Goal: Task Accomplishment & Management: Use online tool/utility

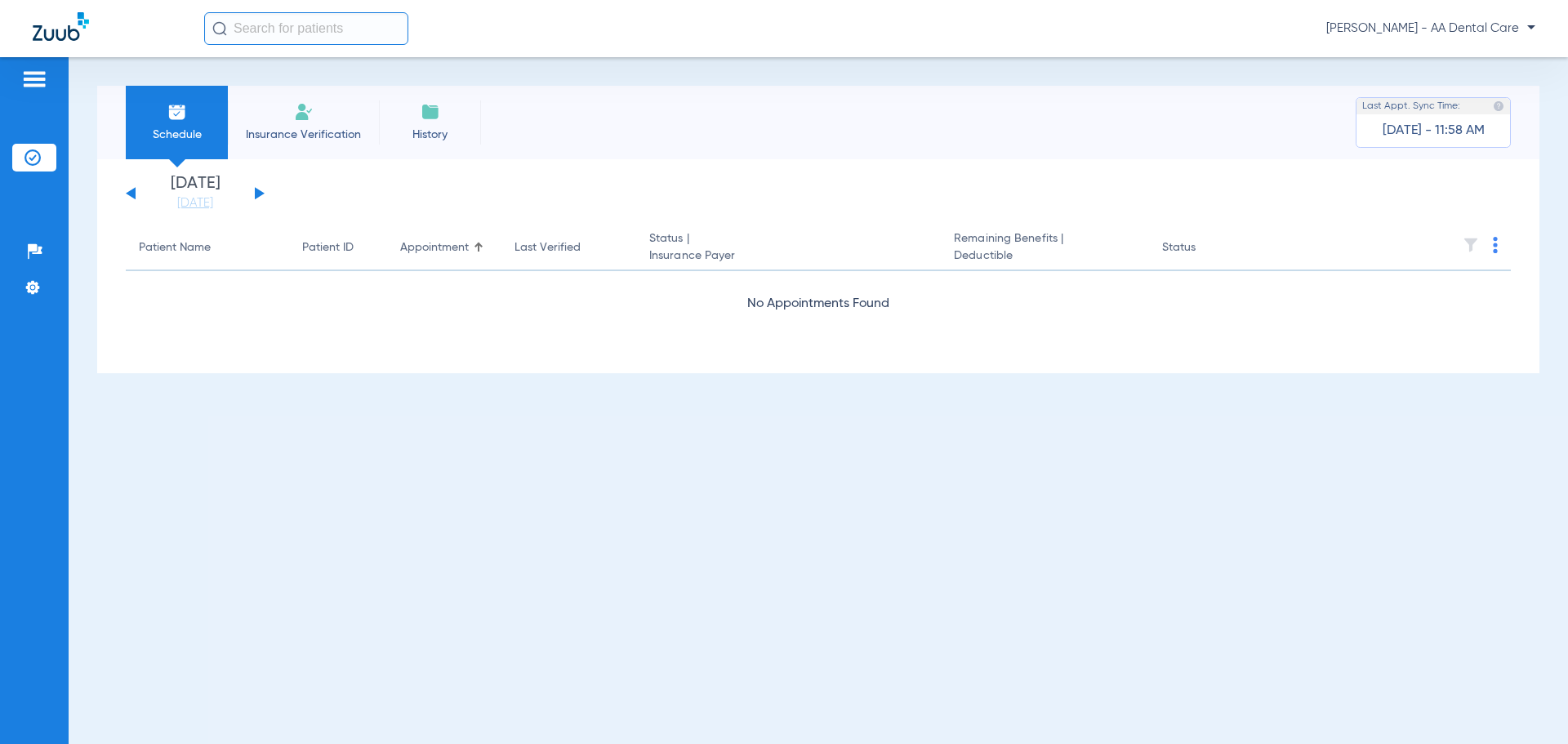
click at [255, 188] on button at bounding box center [259, 193] width 10 height 12
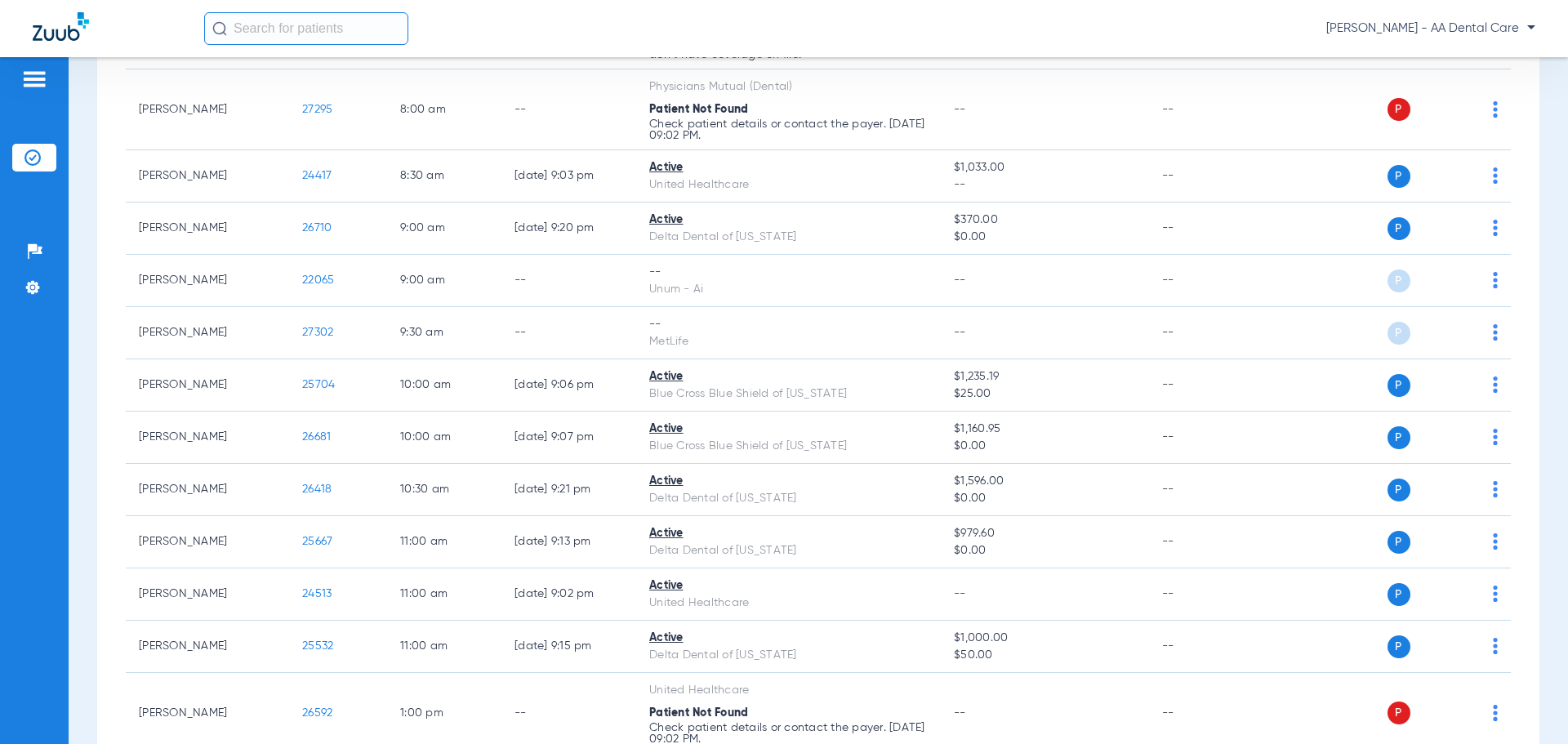
scroll to position [409, 0]
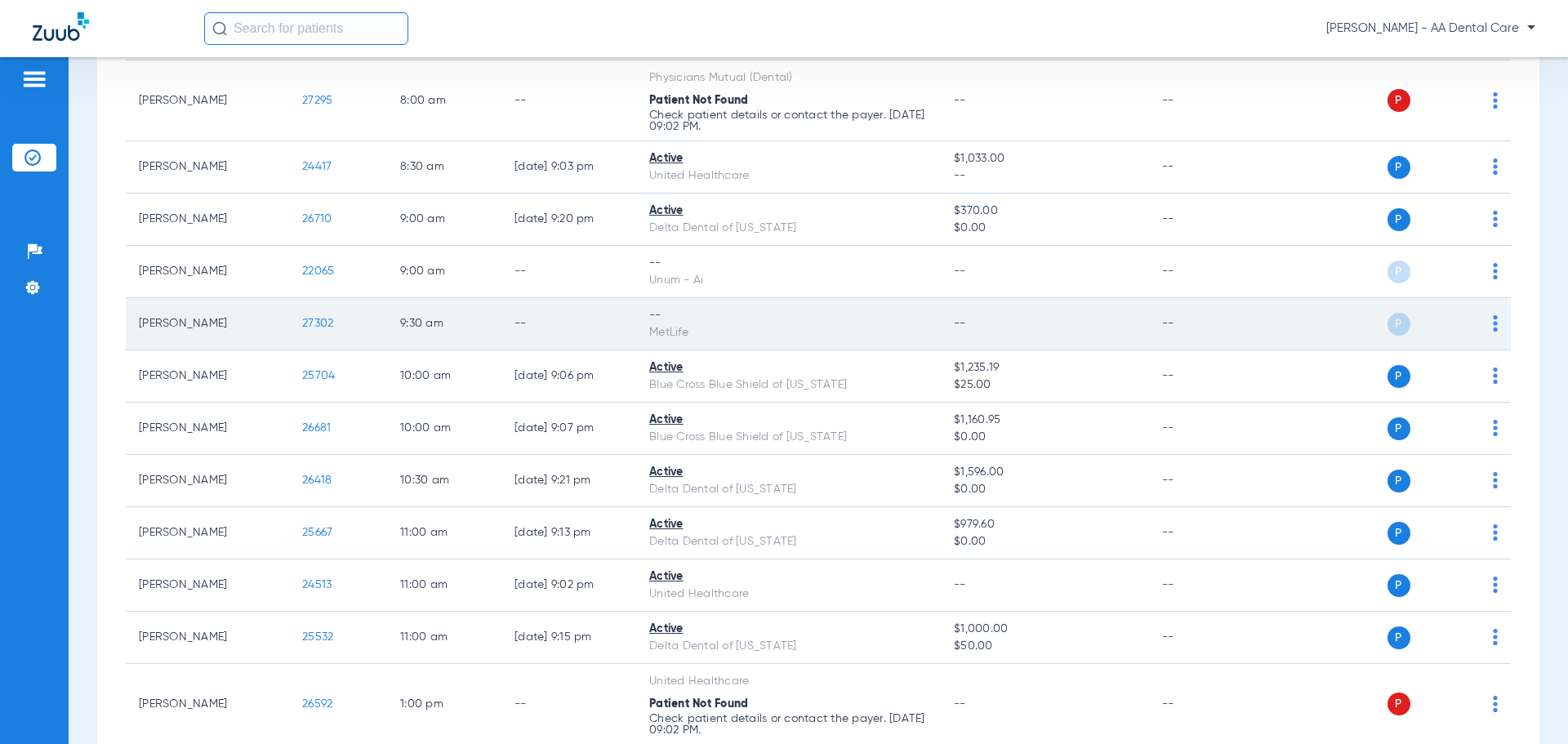
click at [1389, 324] on span "P" at bounding box center [1398, 324] width 23 height 23
click at [1480, 325] on div "P S" at bounding box center [1379, 324] width 240 height 23
click at [1493, 326] on img at bounding box center [1495, 324] width 5 height 17
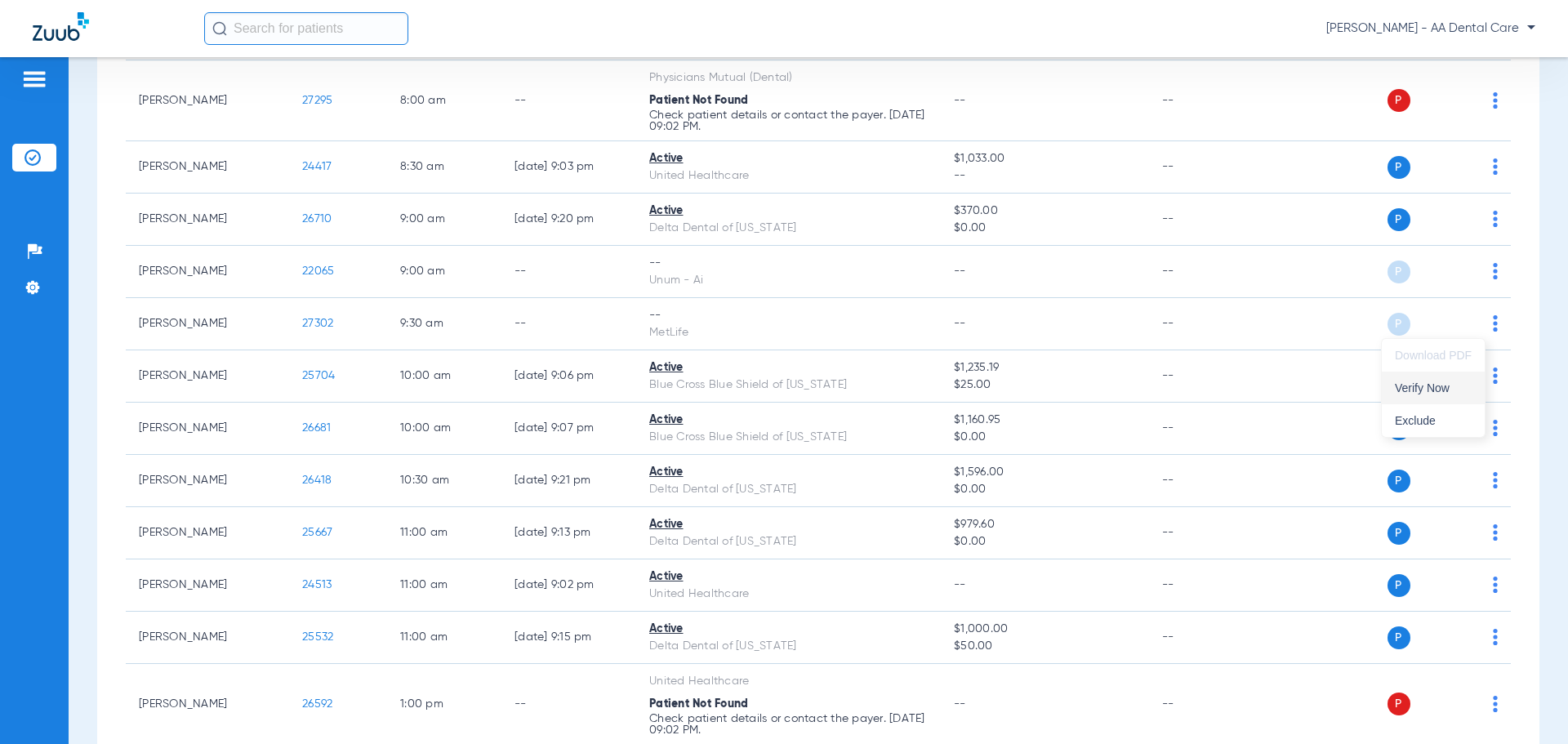
click at [1447, 384] on span "Verify Now" at bounding box center [1433, 389] width 77 height 12
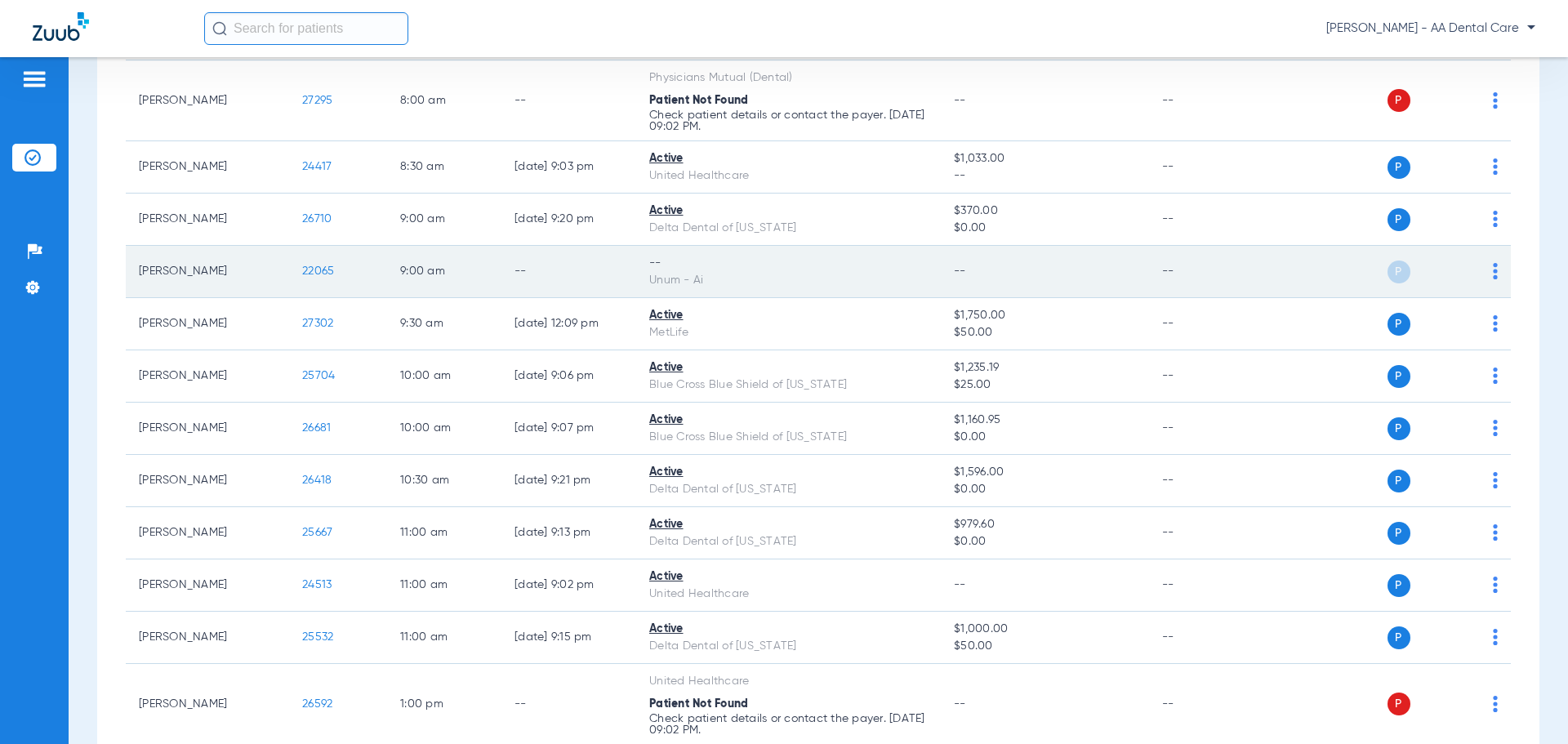
click at [1493, 270] on img at bounding box center [1495, 271] width 5 height 17
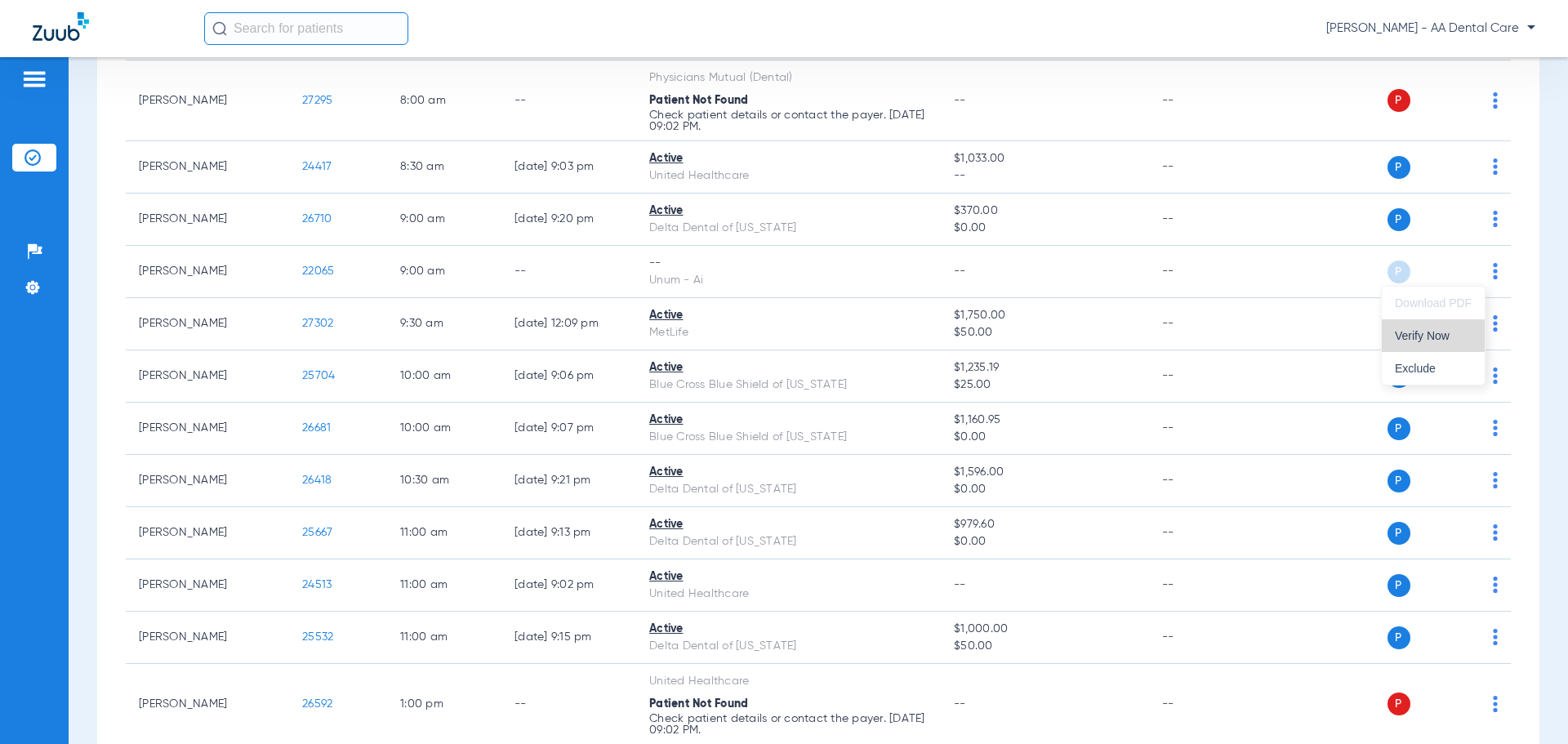
click at [1442, 340] on span "Verify Now" at bounding box center [1433, 336] width 77 height 12
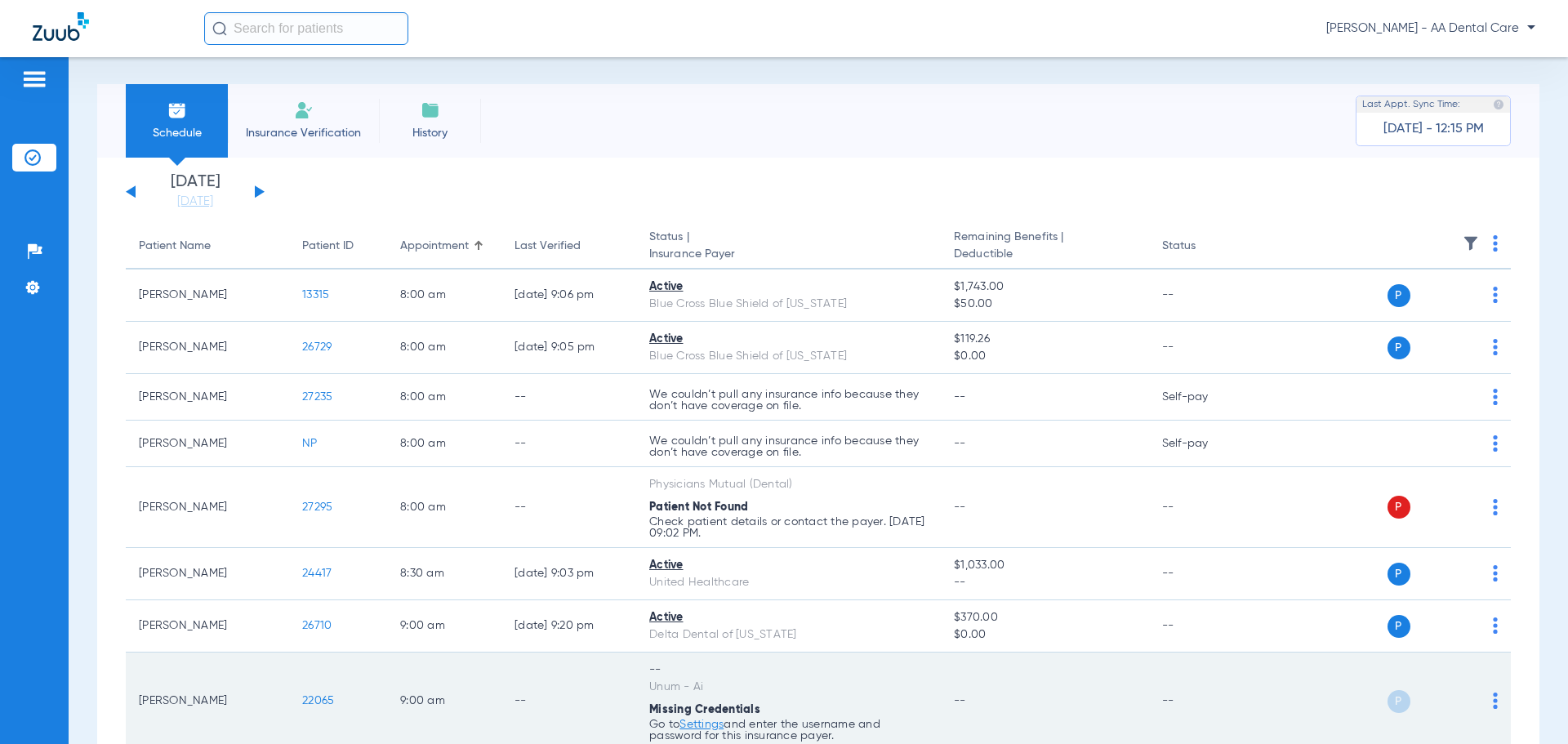
scroll to position [0, 0]
